Goal: Information Seeking & Learning: Learn about a topic

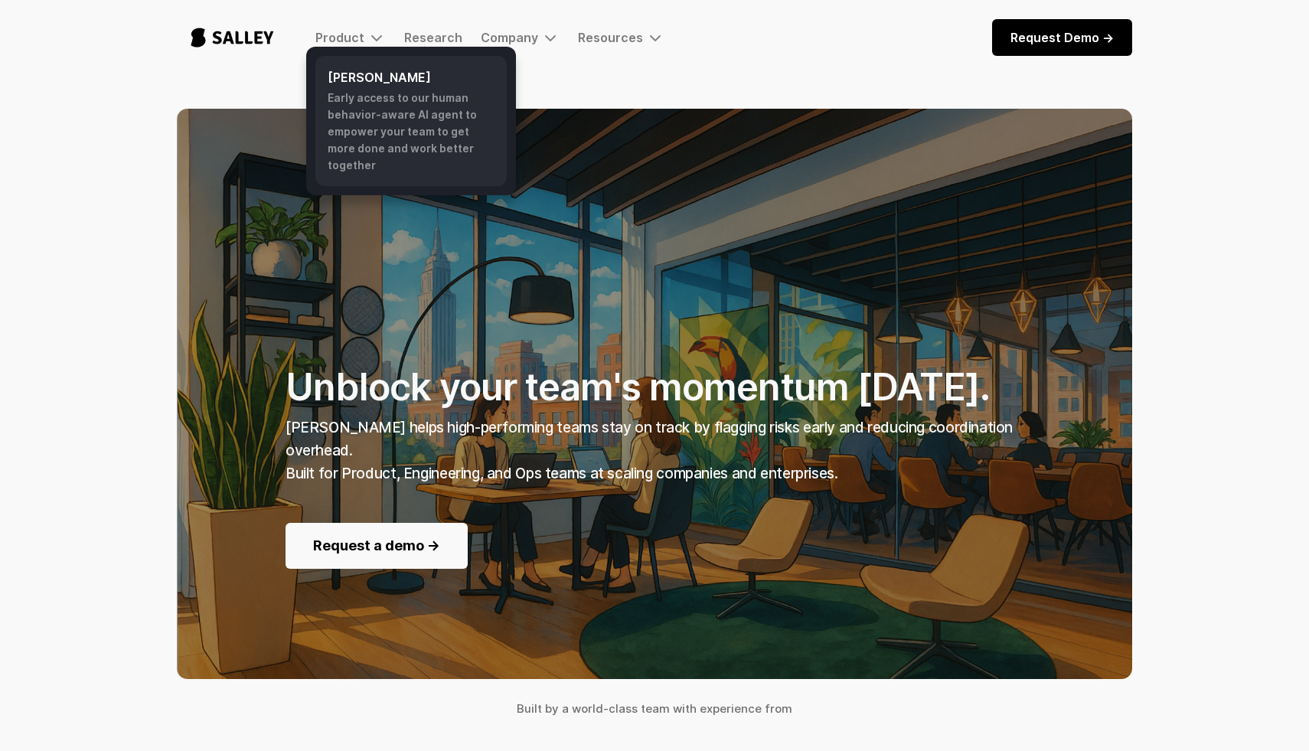
click at [364, 125] on div "Early access to our human behavior-aware AI agent to empower your team to get m…" at bounding box center [411, 132] width 167 height 84
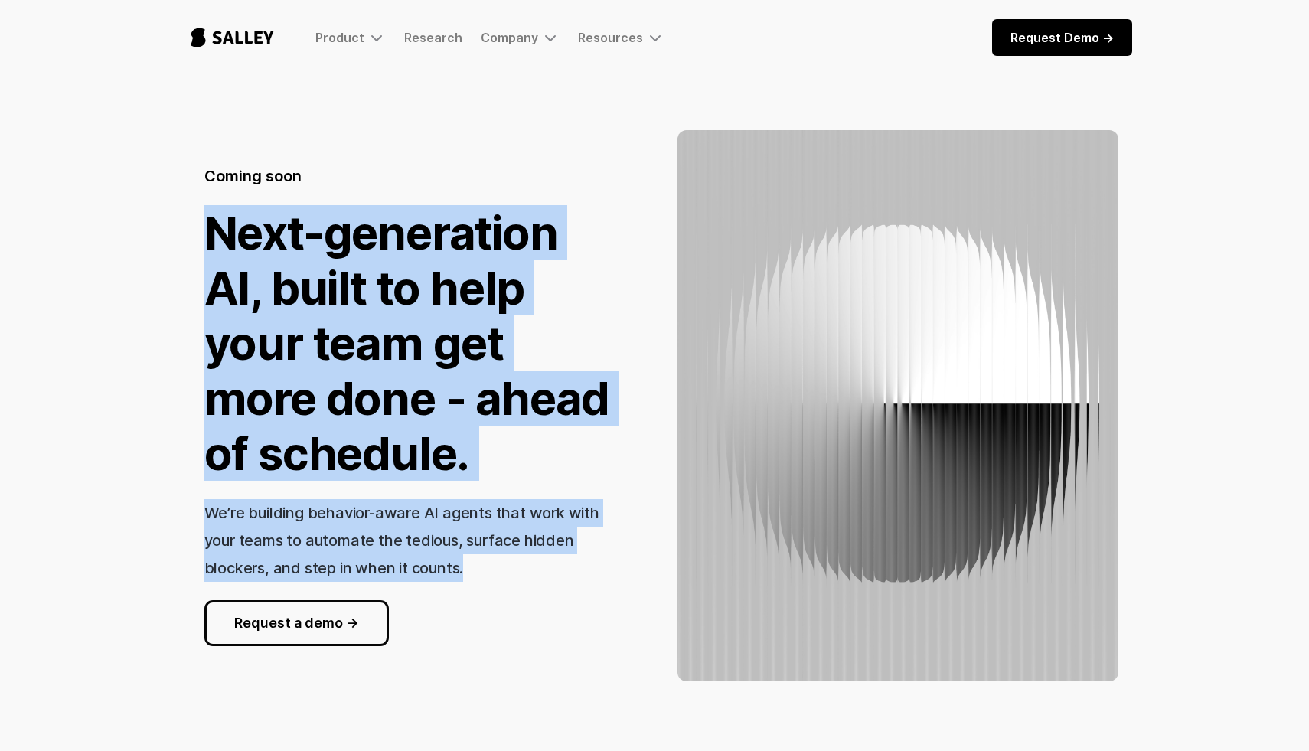
drag, startPoint x: 207, startPoint y: 220, endPoint x: 515, endPoint y: 587, distance: 479.2
click at [515, 587] on div "Coming soon Next-generation AI, built to help your team get more done - ahead o…" at bounding box center [411, 405] width 414 height 481
copy div "Next-generation AI, built to help your team get more done - ahead of schedule. …"
click at [474, 283] on h1 "Next-generation AI, built to help your team get more done - ahead of schedule." at bounding box center [411, 343] width 414 height 276
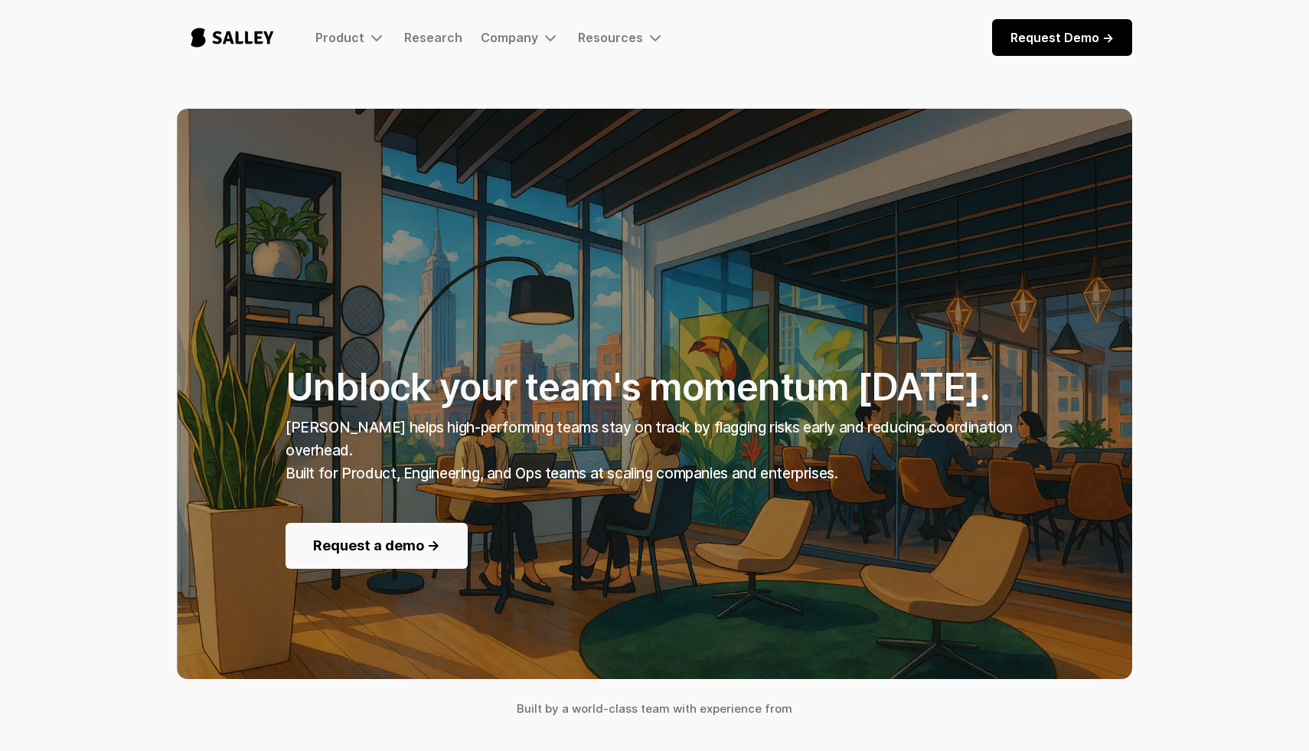
click at [672, 388] on h1 "Unblock your team's momentum today." at bounding box center [655, 314] width 738 height 191
click at [672, 388] on h1 "Unblock your team's momentum [DATE]." at bounding box center [655, 314] width 738 height 191
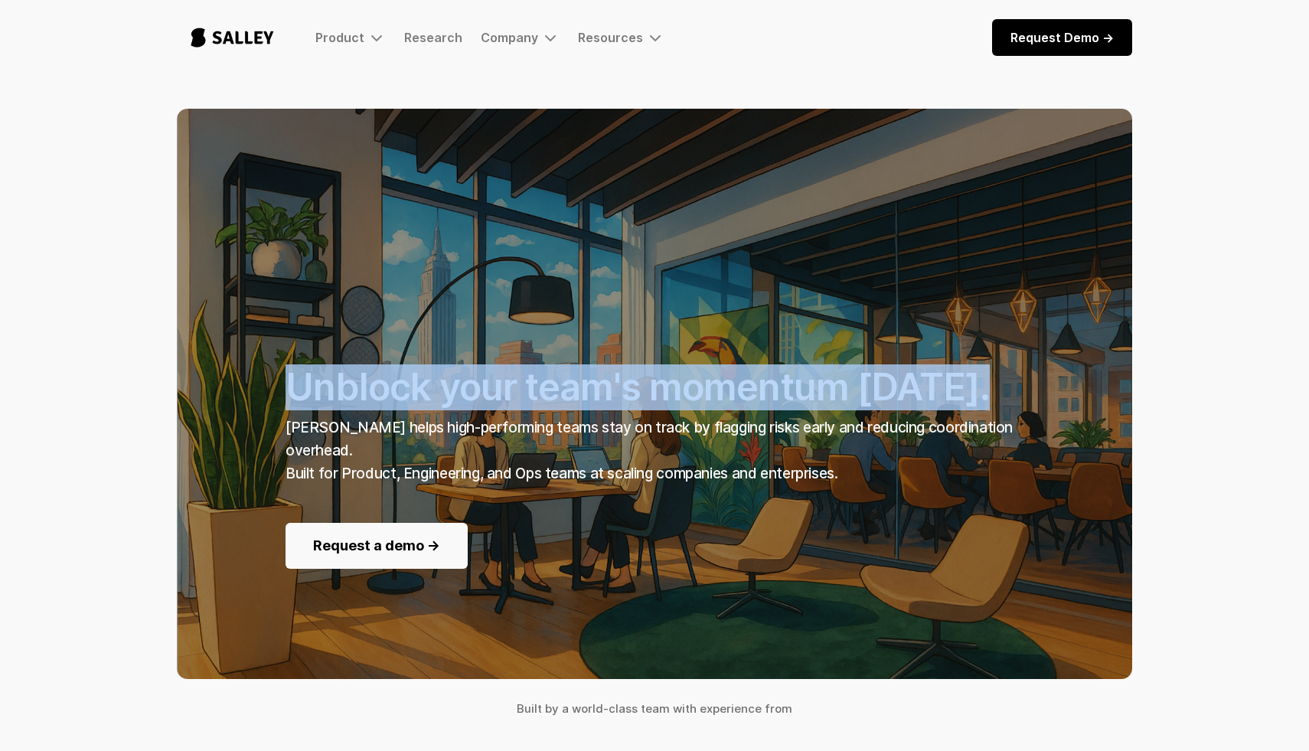
click at [672, 388] on h1 "Unblock your team's momentum [DATE]." at bounding box center [655, 314] width 738 height 191
copy h1 "Unblock your team's momentum [DATE]."
